Goal: Task Accomplishment & Management: Manage account settings

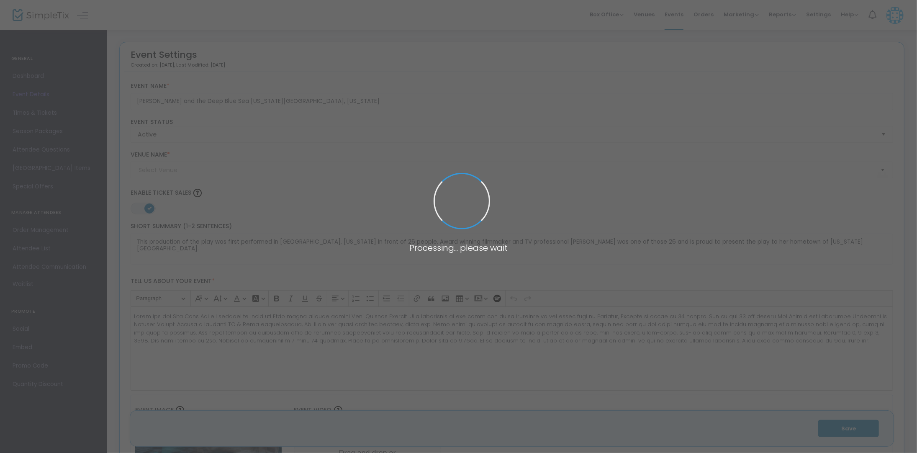
type input "[PERSON_NAME] Theatre at the [GEOGRAPHIC_DATA] (American Theatre of [GEOGRAPHIC…"
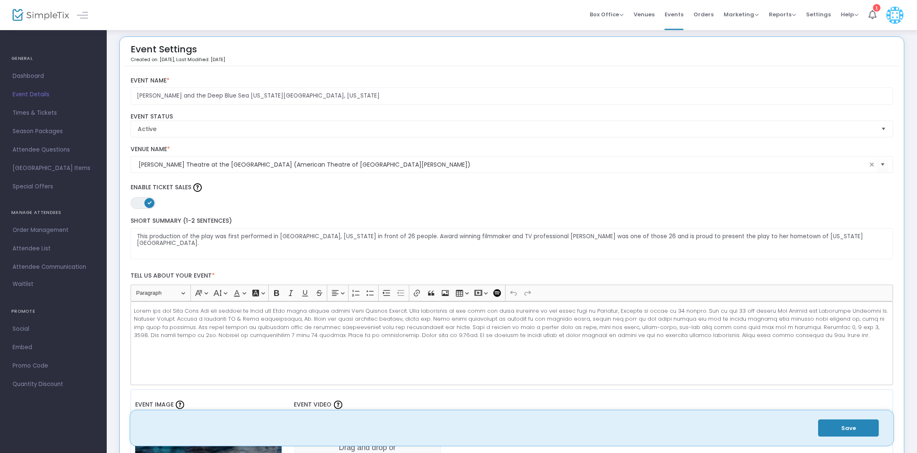
scroll to position [13, 0]
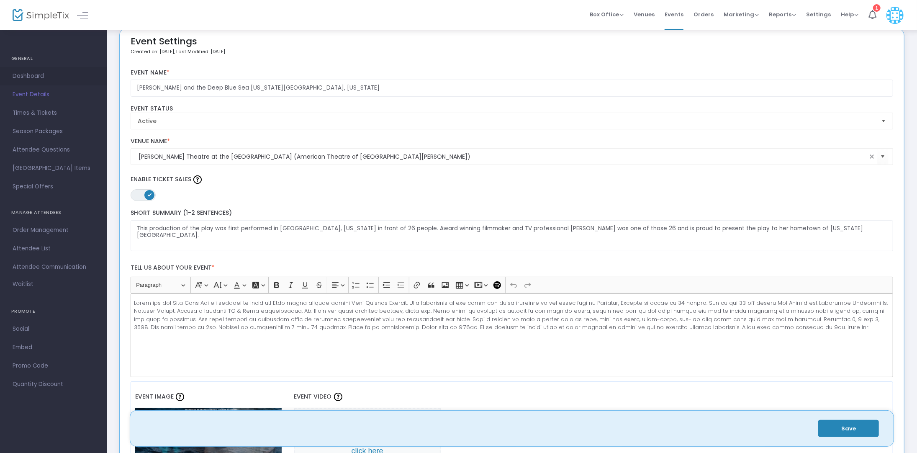
click at [33, 76] on span "Dashboard" at bounding box center [54, 76] width 82 height 11
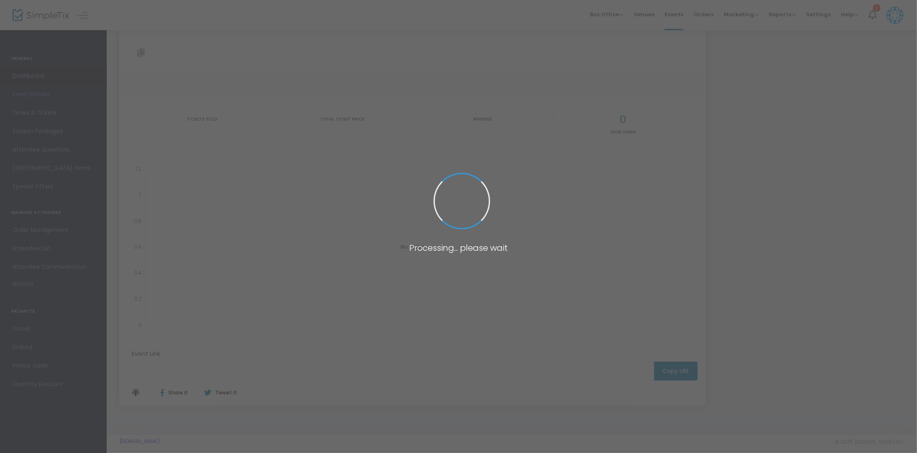
type input "[URL][DOMAIN_NAME][PERSON_NAME]"
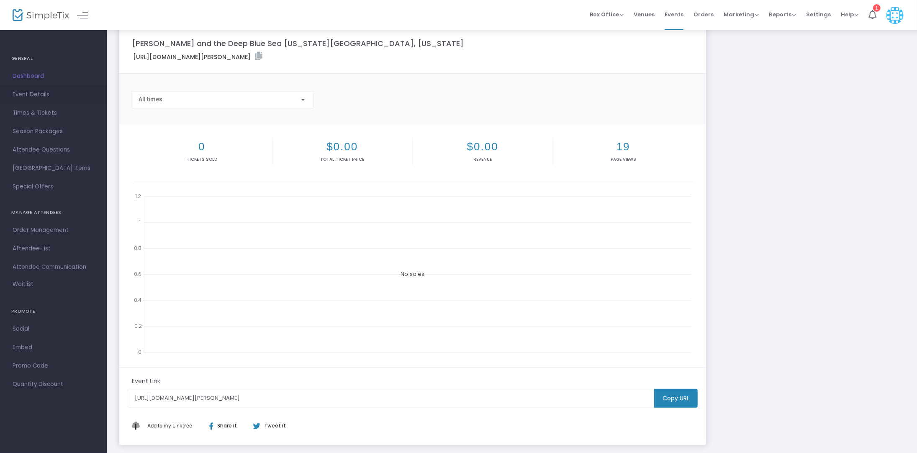
click at [31, 92] on span "Event Details" at bounding box center [54, 94] width 82 height 11
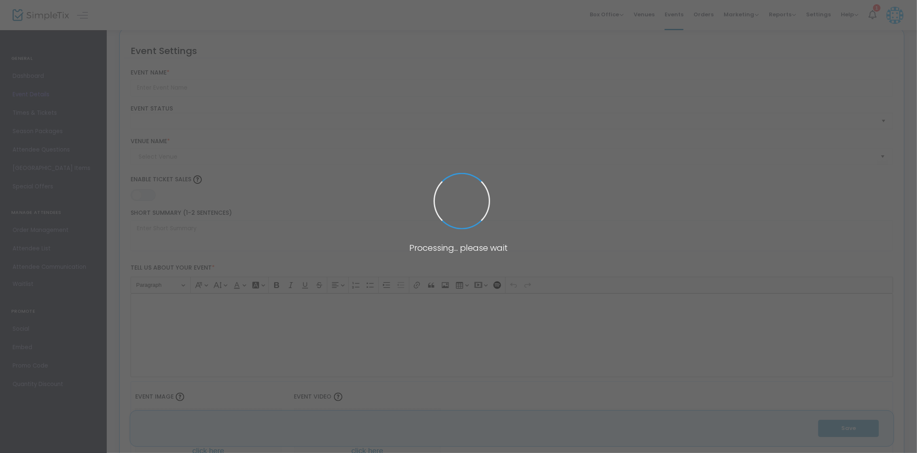
type input "[PERSON_NAME] and the Deep Blue Sea [US_STATE][GEOGRAPHIC_DATA], [US_STATE]"
type textarea "This production of the play was first performed in [GEOGRAPHIC_DATA], [US_STATE…"
type input "8.875 %"
type input "Buy Tickets"
checkbox input "true"
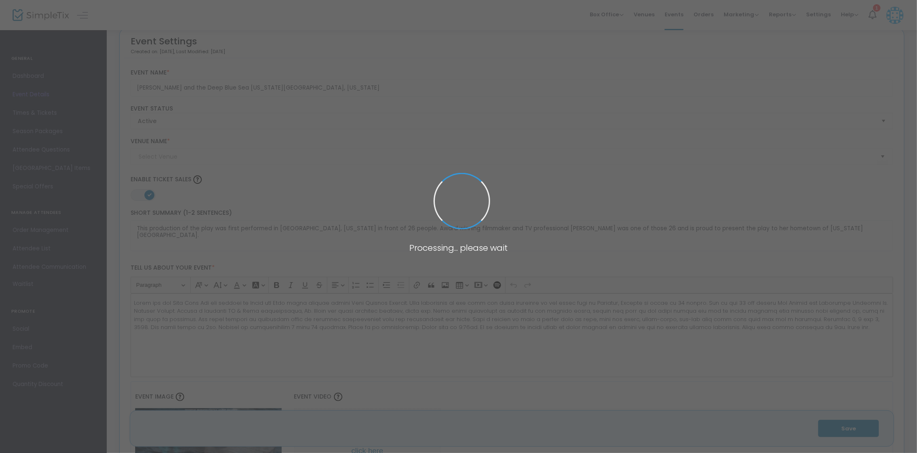
type input "[PERSON_NAME] Theatre at the [GEOGRAPHIC_DATA] (American Theatre of [GEOGRAPHIC…"
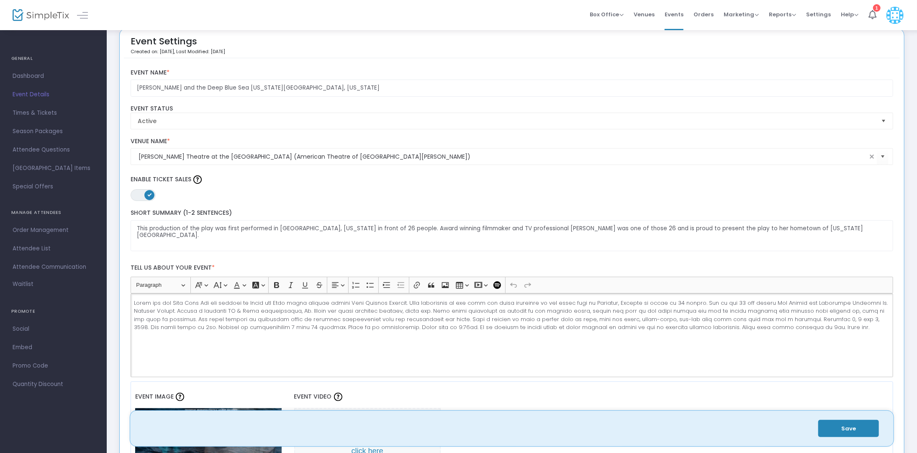
click at [455, 305] on p "Rich Text Editor, main" at bounding box center [512, 315] width 756 height 33
click at [554, 330] on p "Rich Text Editor, main" at bounding box center [512, 315] width 756 height 33
click at [847, 428] on button "Save" at bounding box center [849, 428] width 61 height 17
click at [179, 229] on textarea "This production of the play was first performed in [GEOGRAPHIC_DATA], [US_STATE…" at bounding box center [512, 235] width 763 height 31
type textarea "This rendition of the play was first performed in [GEOGRAPHIC_DATA], [US_STATE]…"
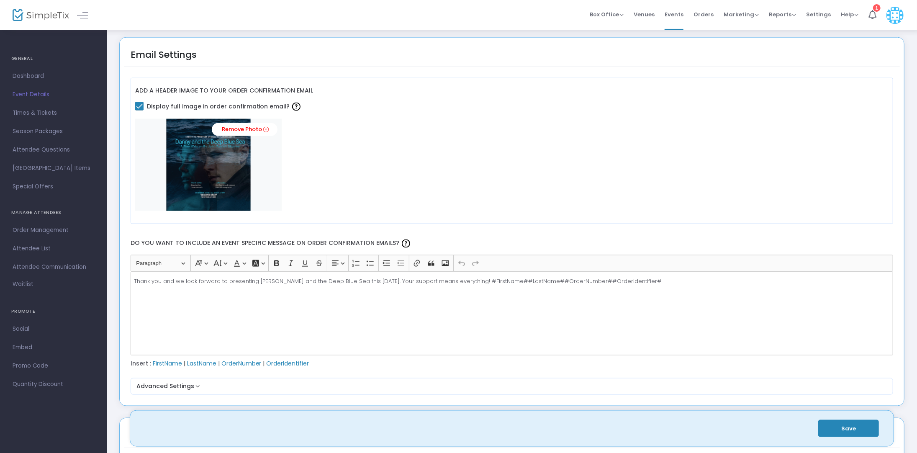
scroll to position [931, 0]
click at [851, 429] on button "Save" at bounding box center [849, 428] width 61 height 17
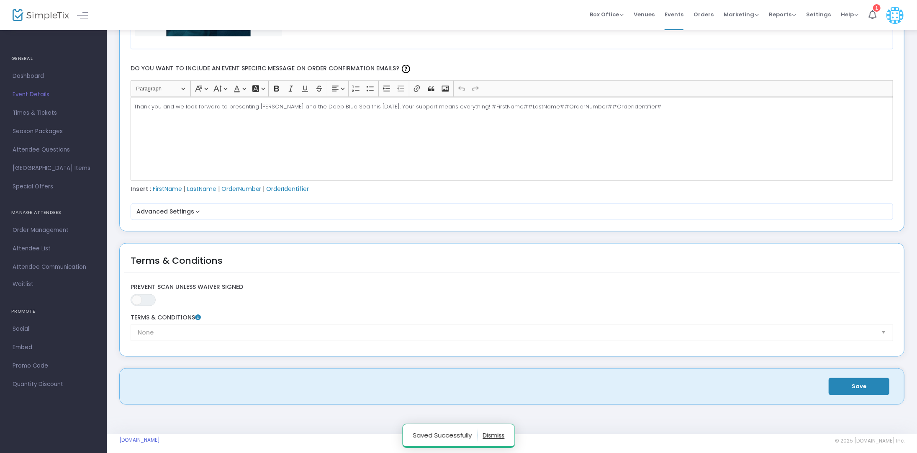
scroll to position [1108, 0]
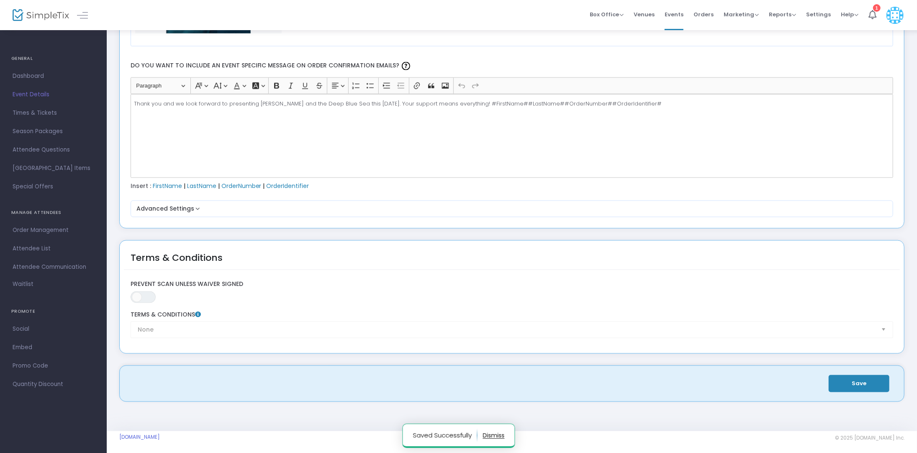
click at [855, 382] on button "Save" at bounding box center [859, 383] width 61 height 17
